Goal: Book appointment/travel/reservation

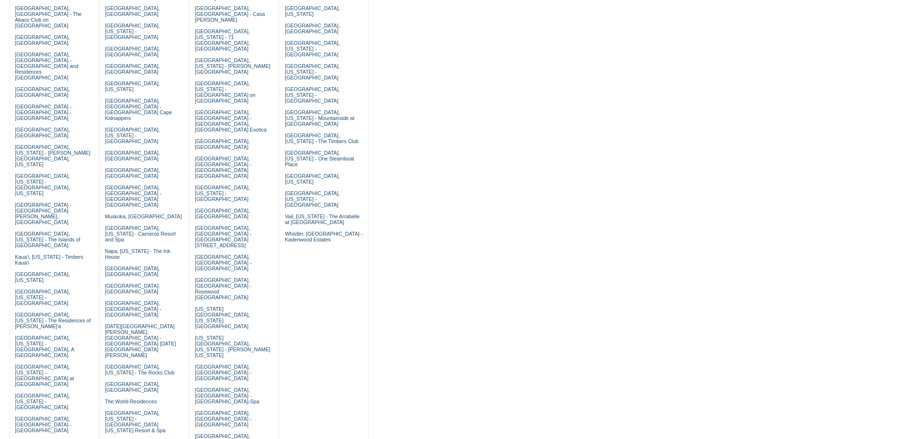
scroll to position [193, 0]
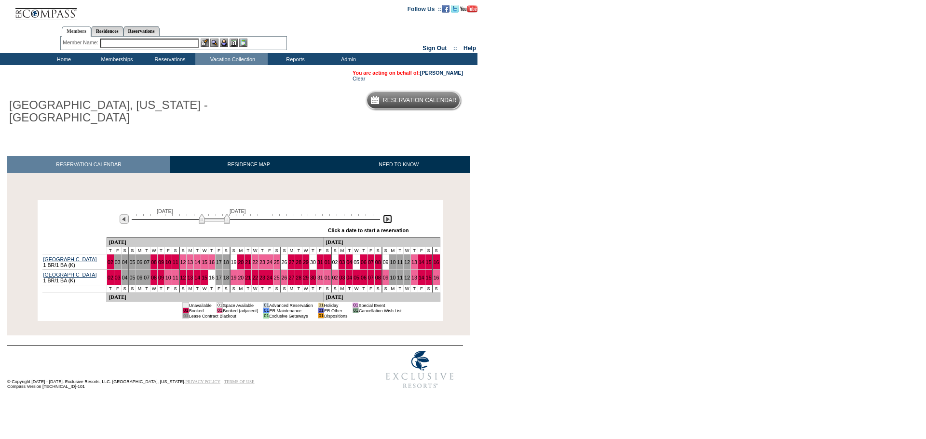
click at [387, 223] on img at bounding box center [387, 219] width 9 height 9
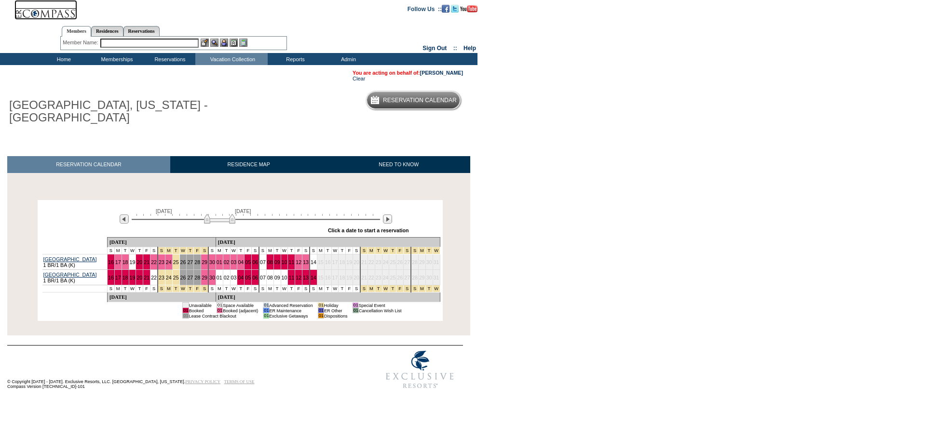
click at [212, 218] on img at bounding box center [219, 219] width 31 height 10
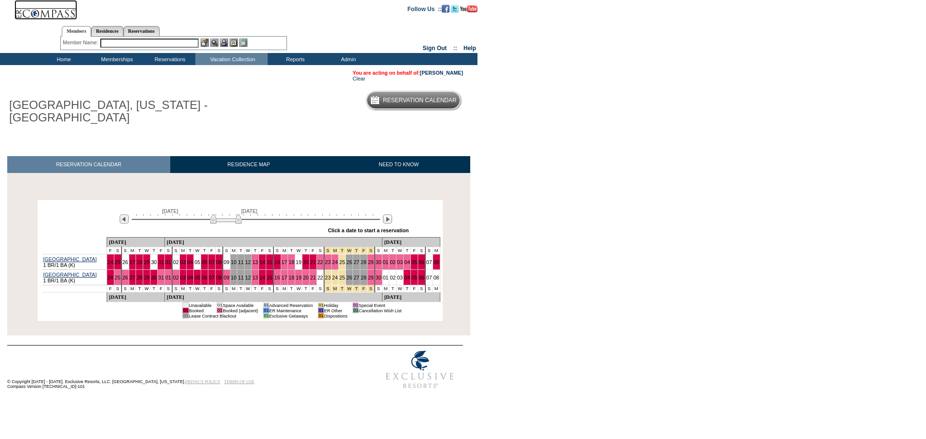
drag, startPoint x: 207, startPoint y: 221, endPoint x: 215, endPoint y: 219, distance: 7.6
click at [215, 219] on img at bounding box center [225, 219] width 31 height 10
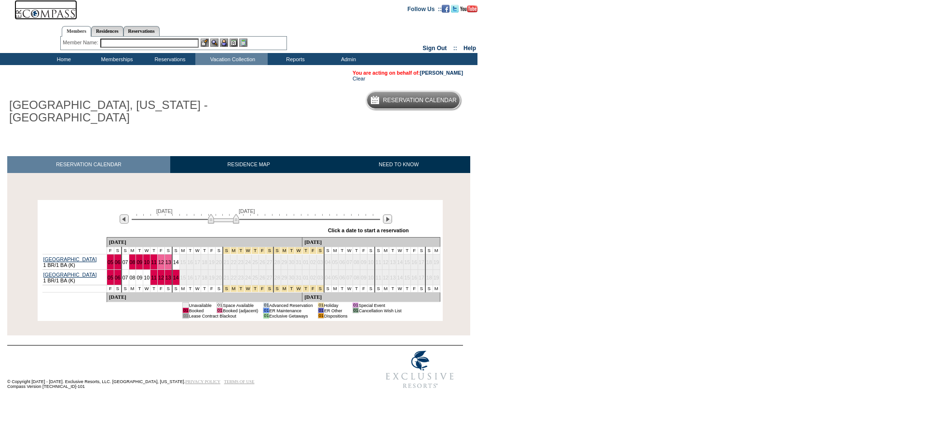
click at [223, 217] on img at bounding box center [223, 219] width 31 height 10
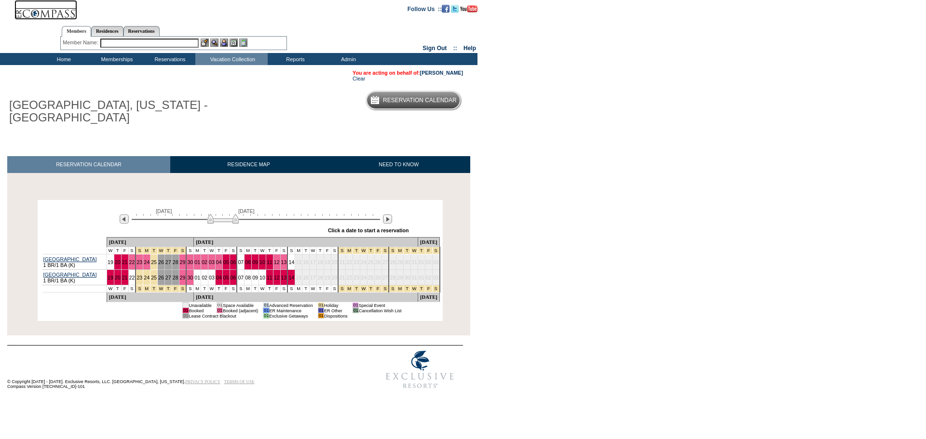
click at [230, 224] on img at bounding box center [222, 219] width 31 height 10
click at [214, 223] on img at bounding box center [222, 219] width 31 height 10
click at [228, 217] on img at bounding box center [222, 219] width 31 height 10
click at [278, 127] on div "[GEOGRAPHIC_DATA], [US_STATE] - [GEOGRAPHIC_DATA] Reservation Calendar" at bounding box center [235, 108] width 470 height 45
